Goal: Task Accomplishment & Management: Complete application form

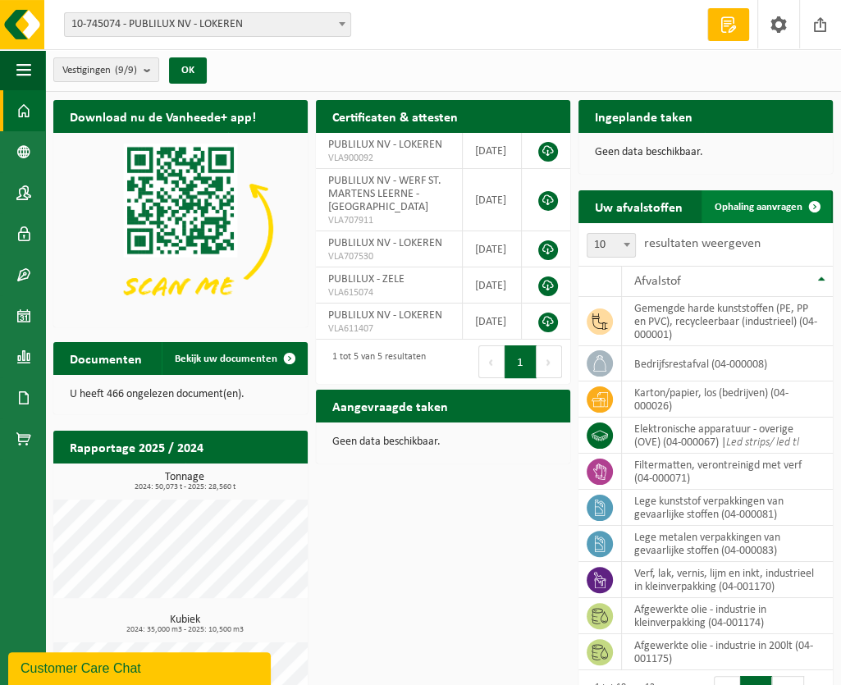
click at [752, 209] on span "Ophaling aanvragen" at bounding box center [759, 207] width 88 height 11
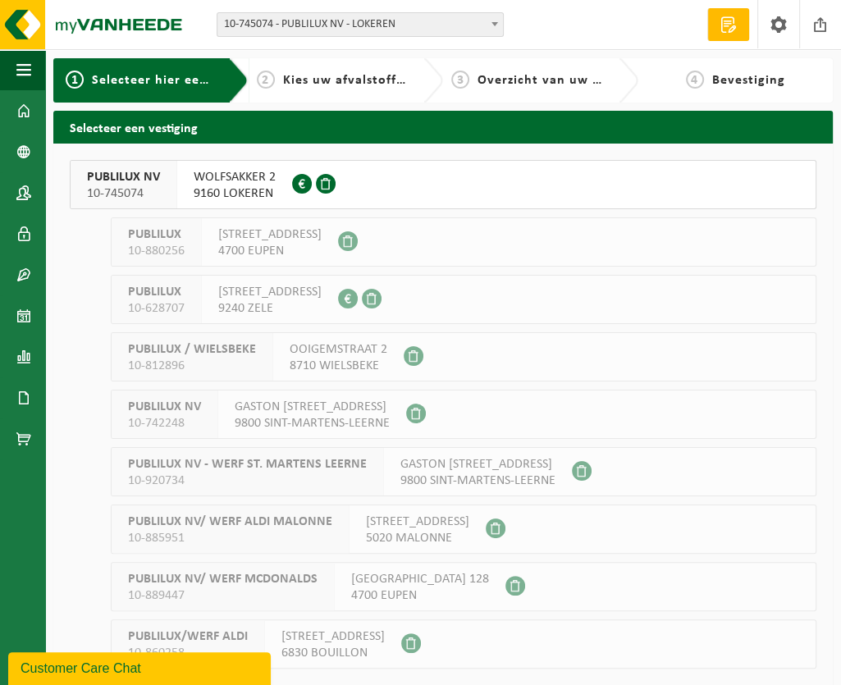
click at [261, 185] on span "9160 LOKEREN" at bounding box center [235, 193] width 82 height 16
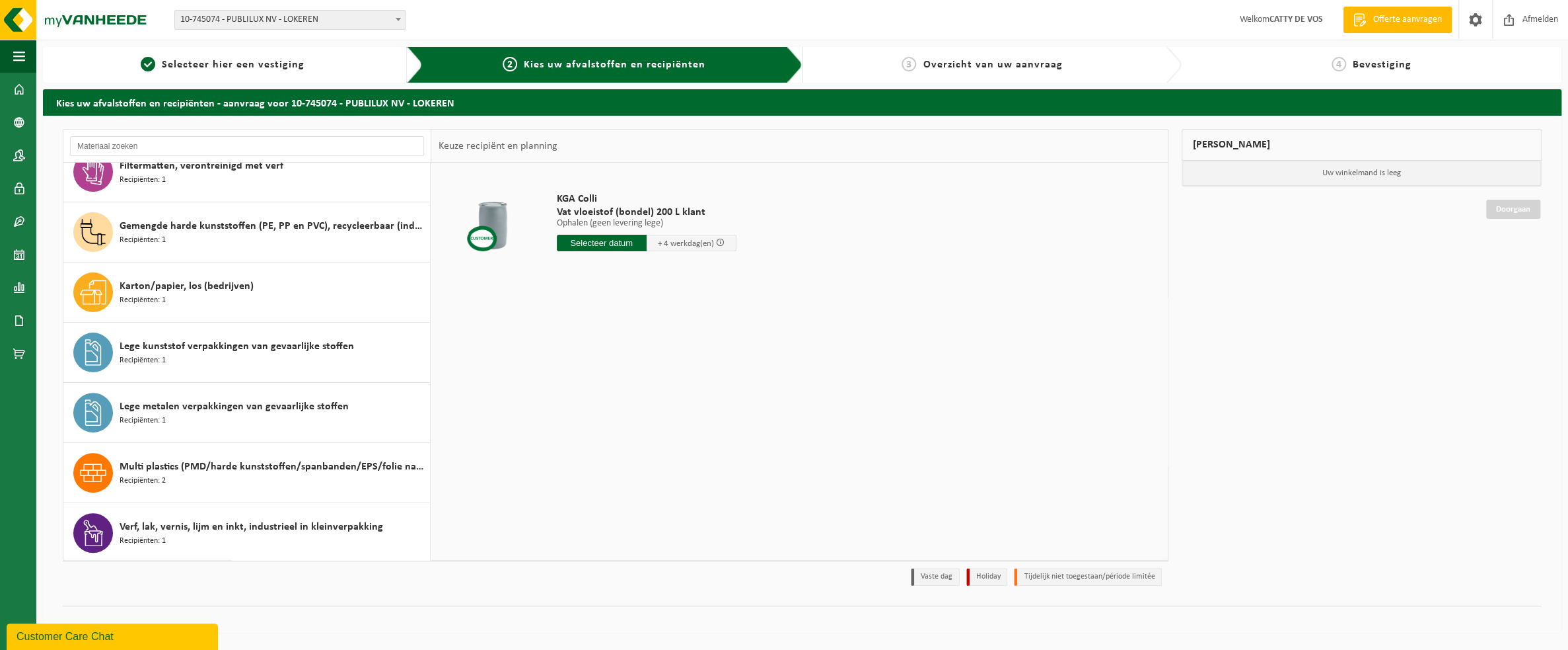
scroll to position [264, 0]
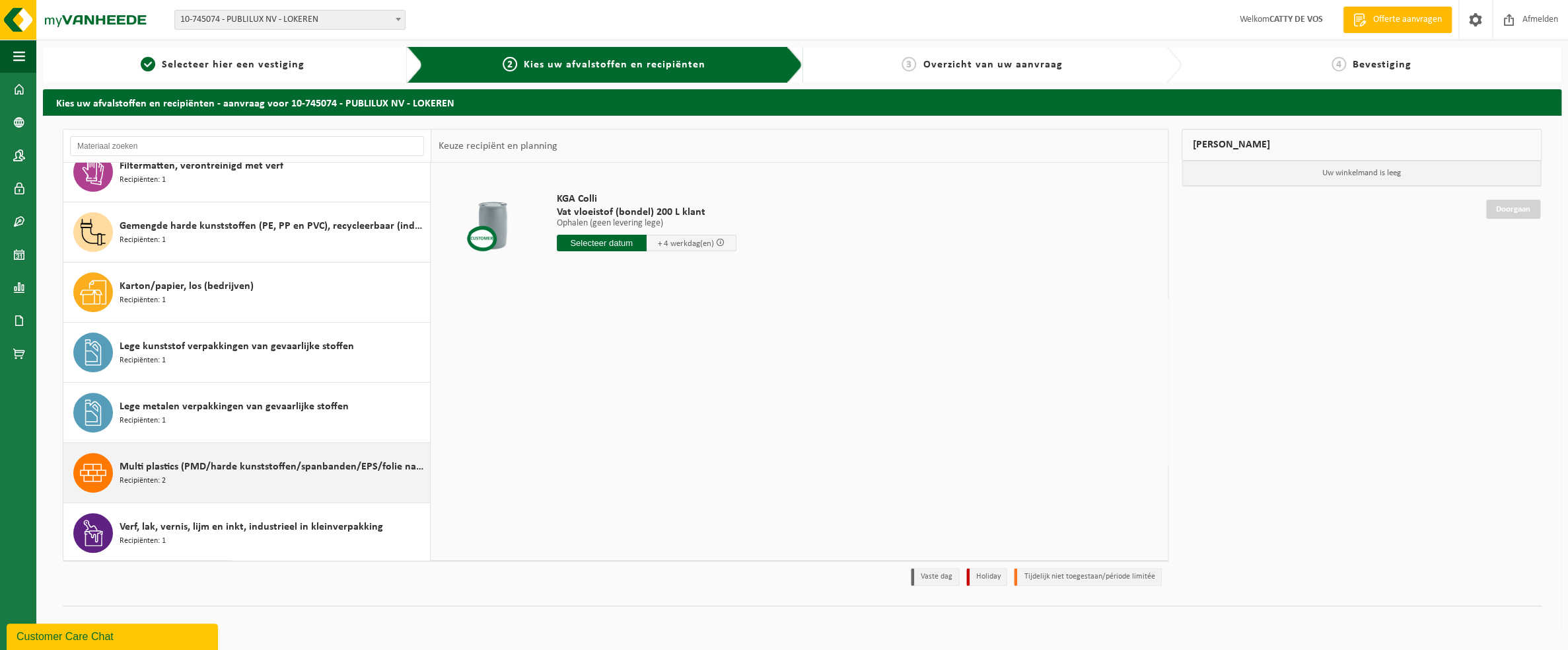
click at [149, 459] on span "Multi plastics (PMD/harde kunststoffen/spanbanden/EPS/folie naturel/folie gemen…" at bounding box center [274, 467] width 307 height 16
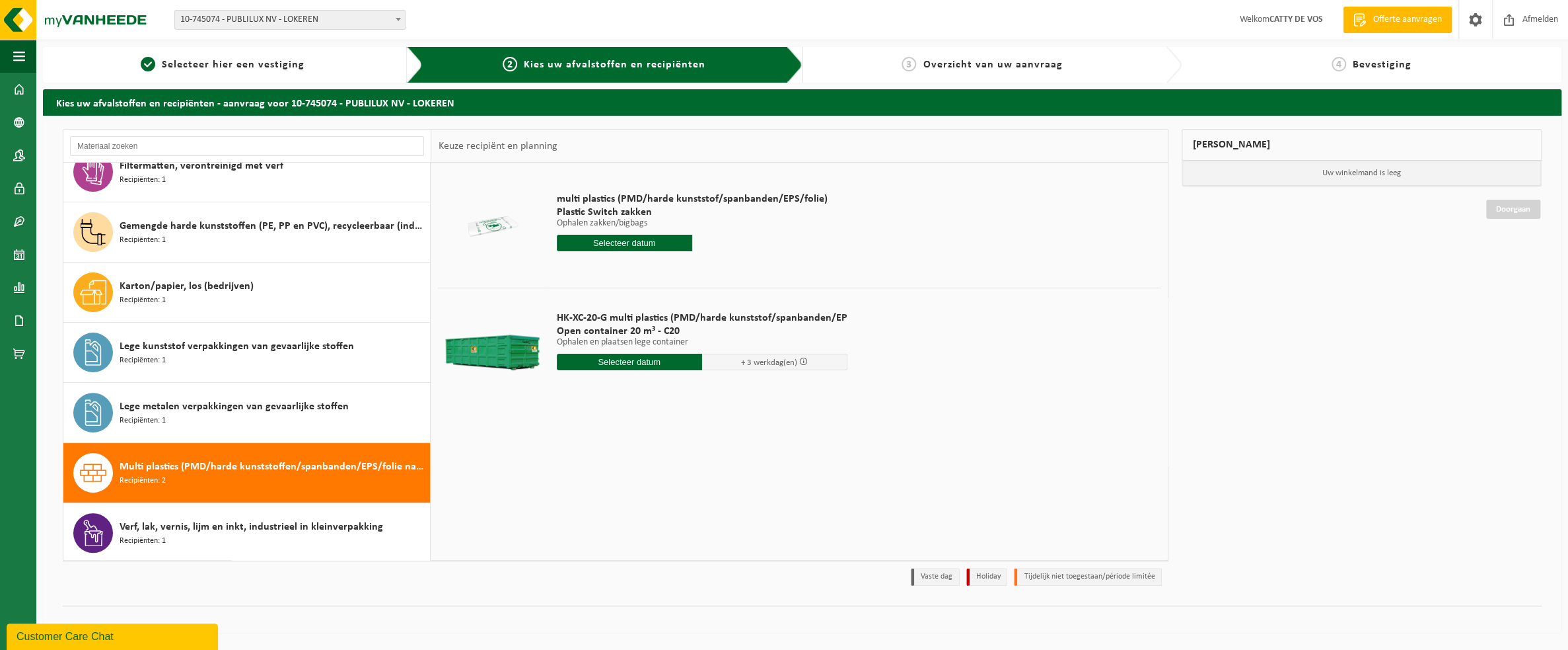
click at [625, 239] on input "text" at bounding box center [625, 242] width 135 height 17
click at [658, 353] on div "17" at bounding box center [662, 360] width 23 height 21
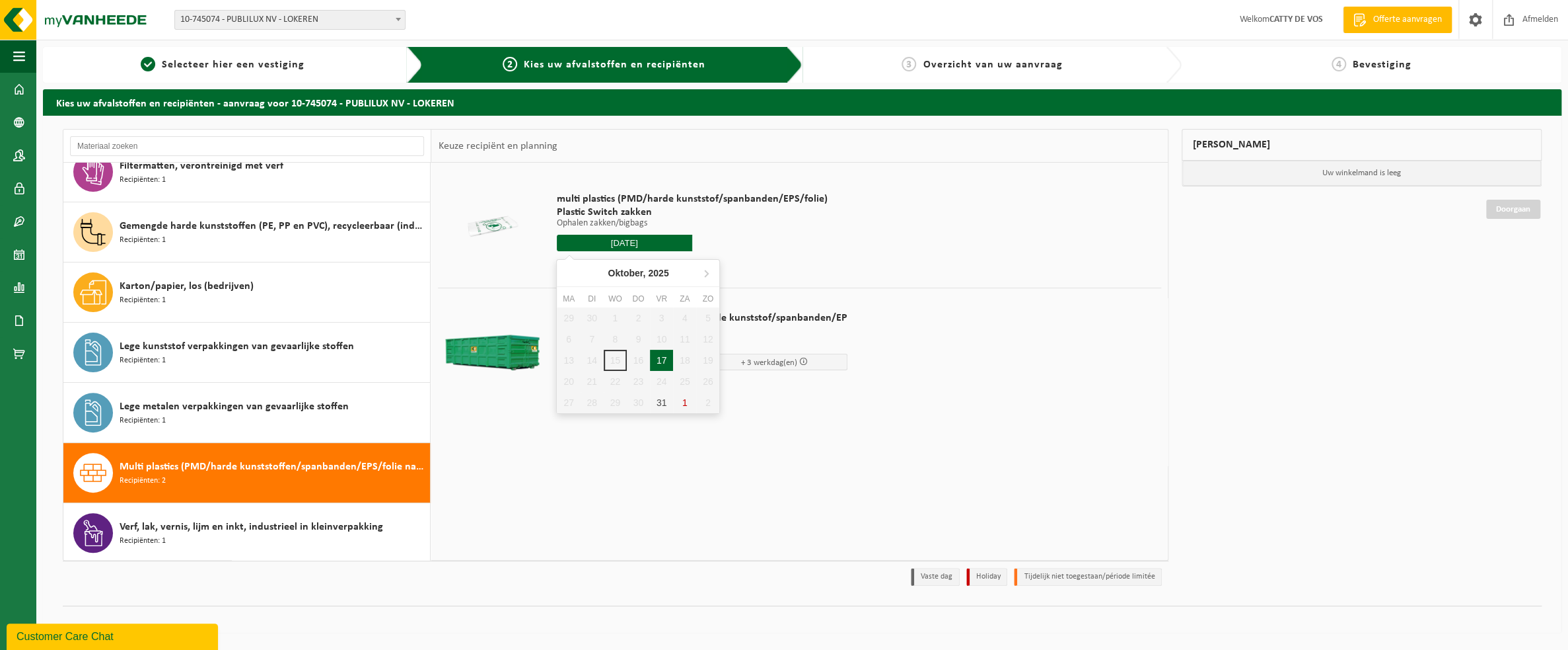
type input "Van 2025-10-17"
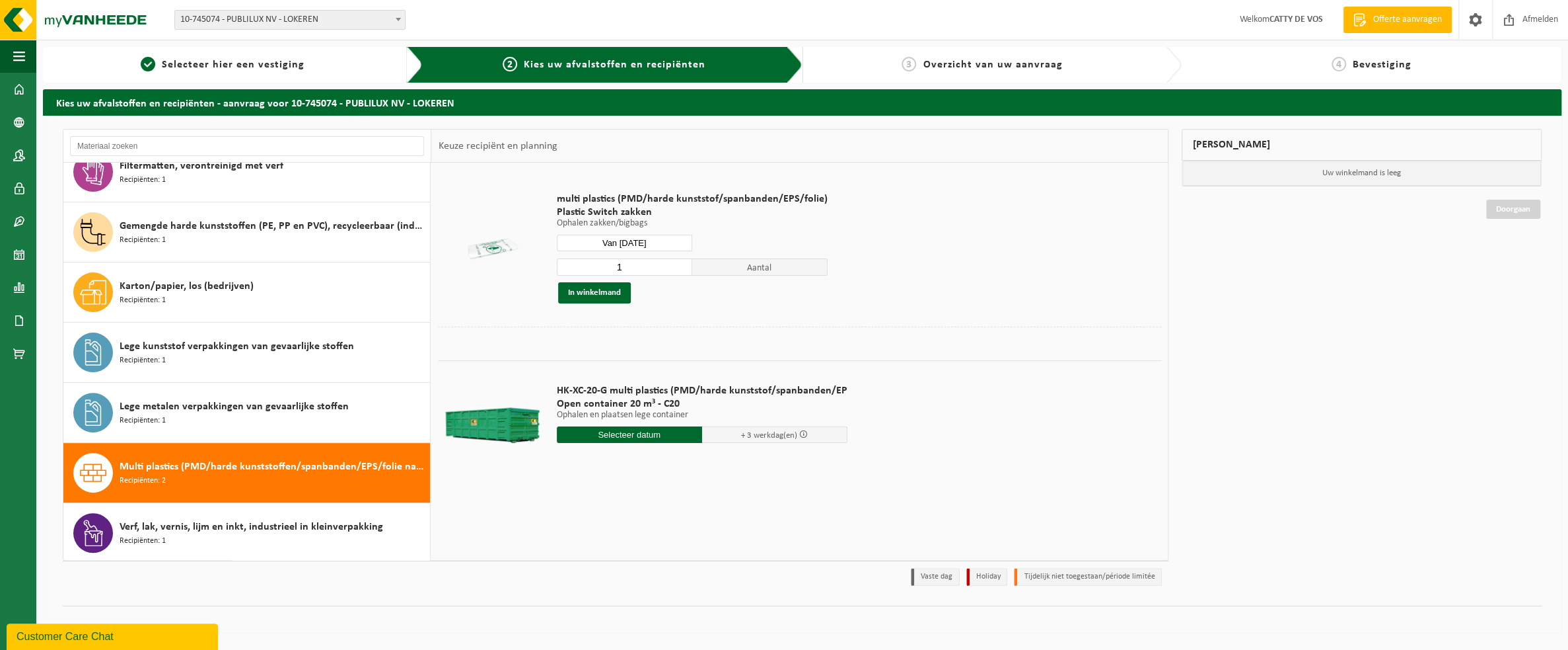
click at [618, 265] on input "1" at bounding box center [625, 267] width 135 height 17
type input "8"
click at [592, 296] on button "In winkelmand" at bounding box center [595, 292] width 72 height 21
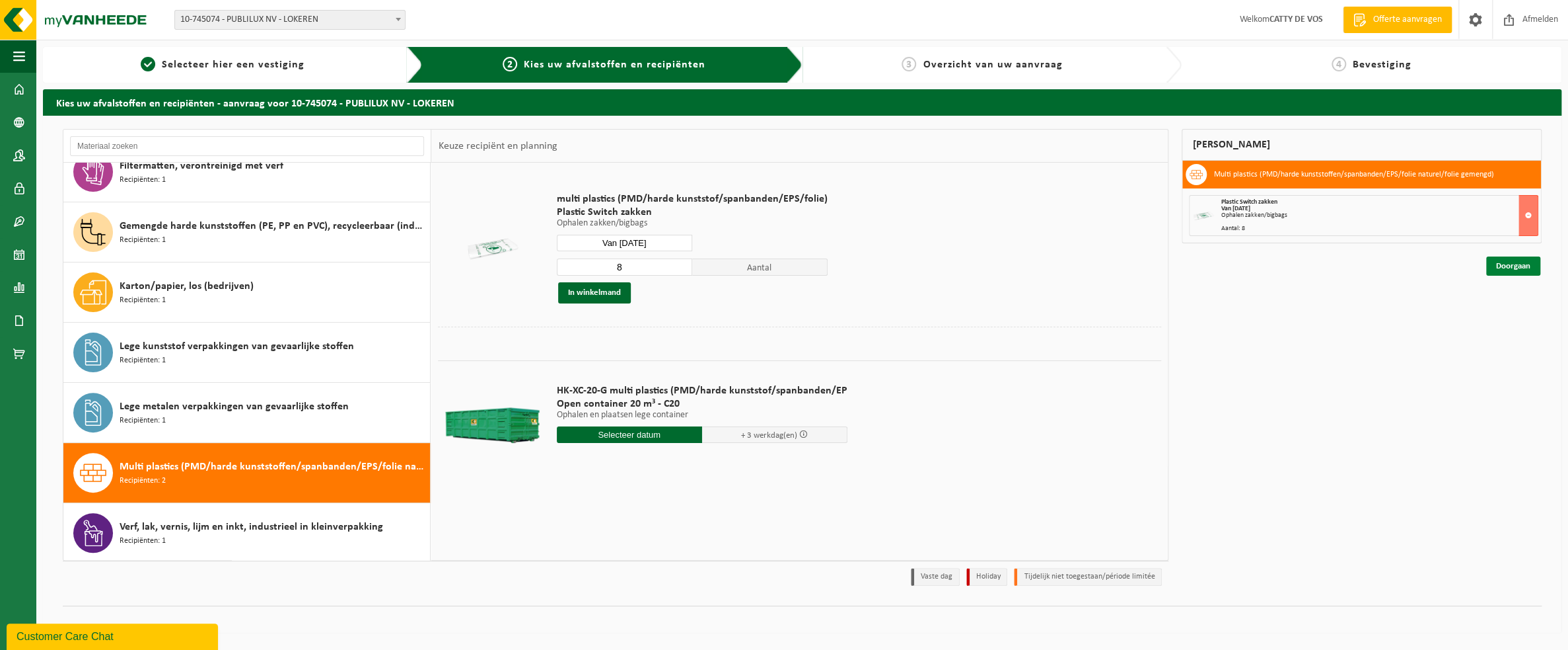
click at [676, 269] on link "Doorgaan" at bounding box center [1513, 266] width 54 height 19
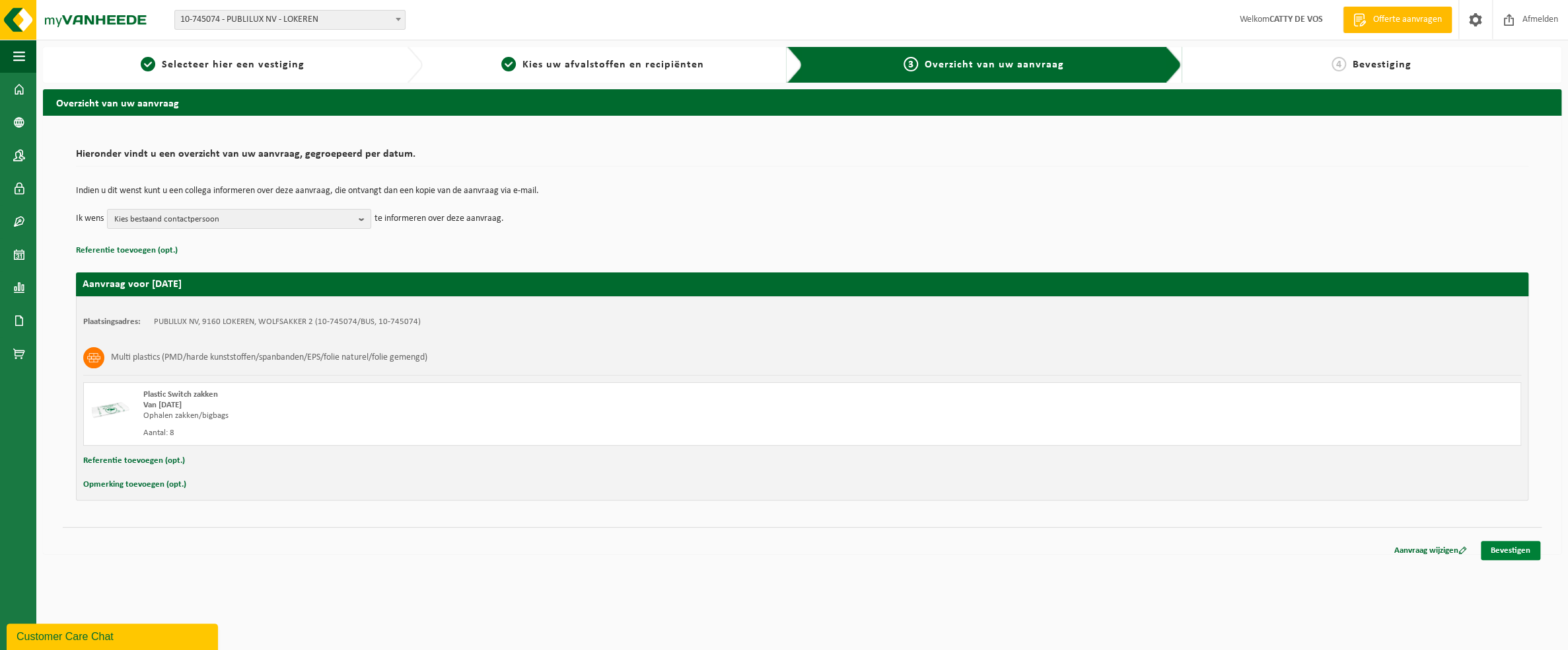
click at [1510, 544] on link "Bevestigen" at bounding box center [1511, 550] width 60 height 19
